Goal: Use online tool/utility: Utilize a website feature to perform a specific function

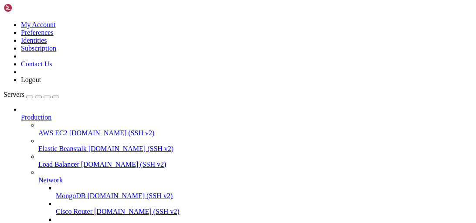
click at [38, 176] on icon at bounding box center [38, 176] width 0 height 0
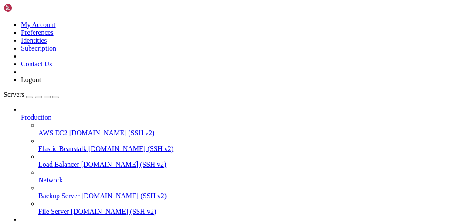
click at [21, 113] on icon at bounding box center [21, 113] width 0 height 0
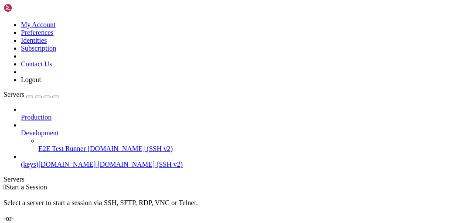
click at [97, 121] on div at bounding box center [246, 125] width 451 height 8
click at [21, 129] on icon at bounding box center [21, 129] width 0 height 0
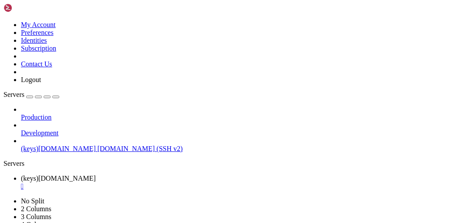
type input "/home/[PERSON_NAME]"
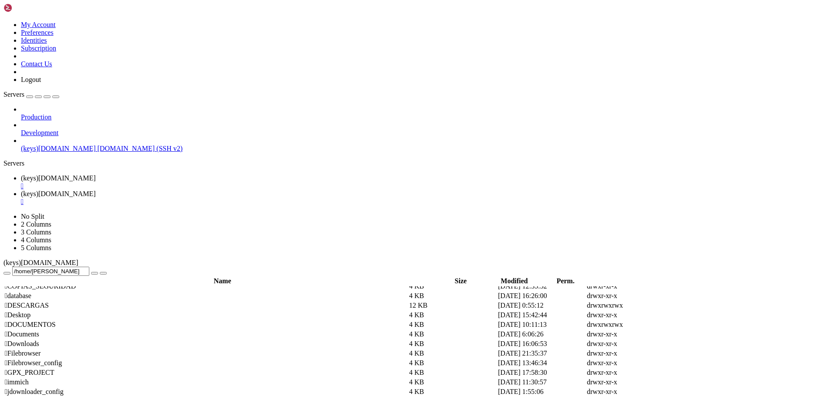
scroll to position [2125, 0]
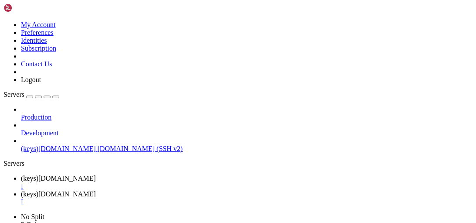
scroll to position [67, 0]
